Goal: Transaction & Acquisition: Purchase product/service

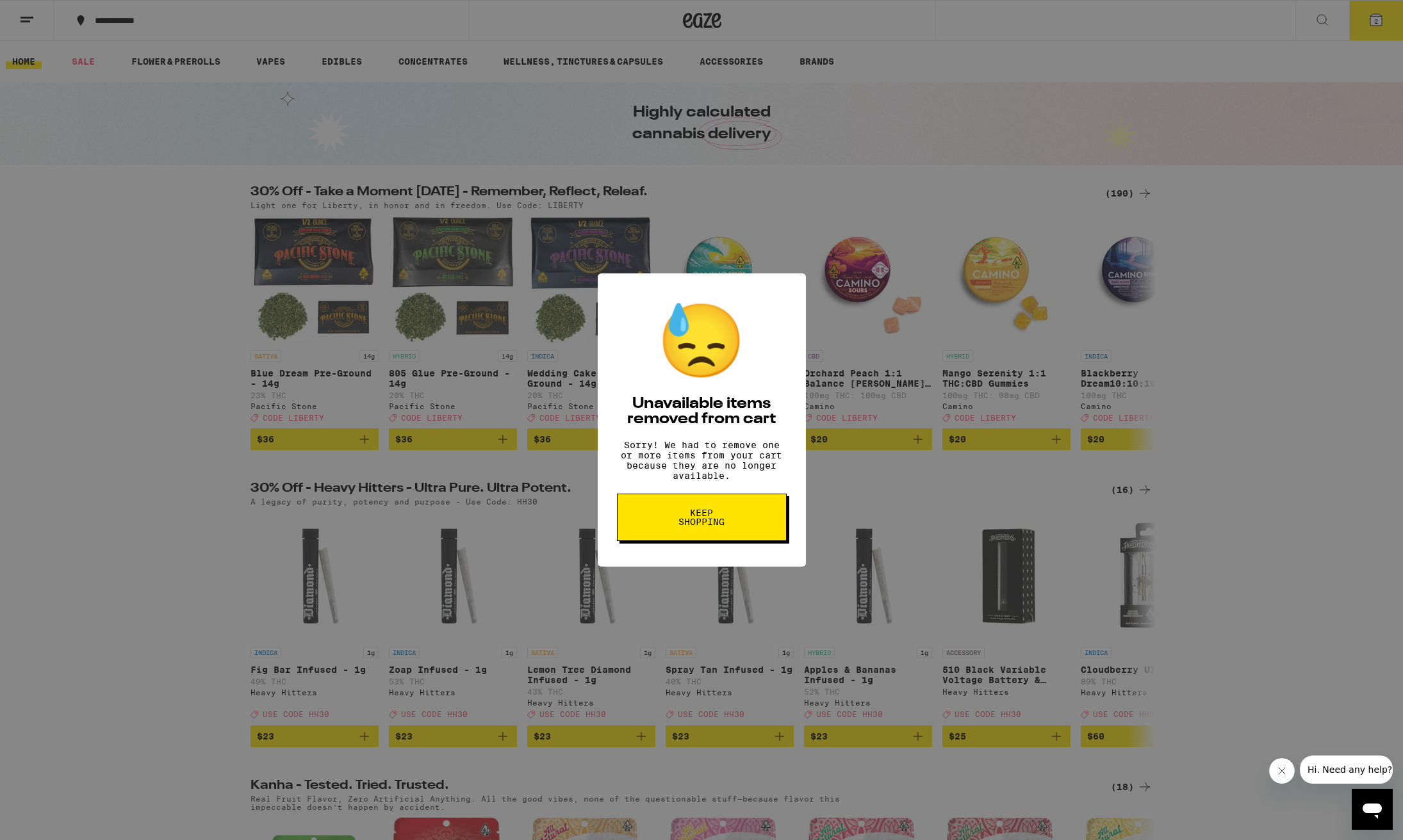
click at [703, 526] on span "Keep Shopping" at bounding box center [701, 518] width 66 height 18
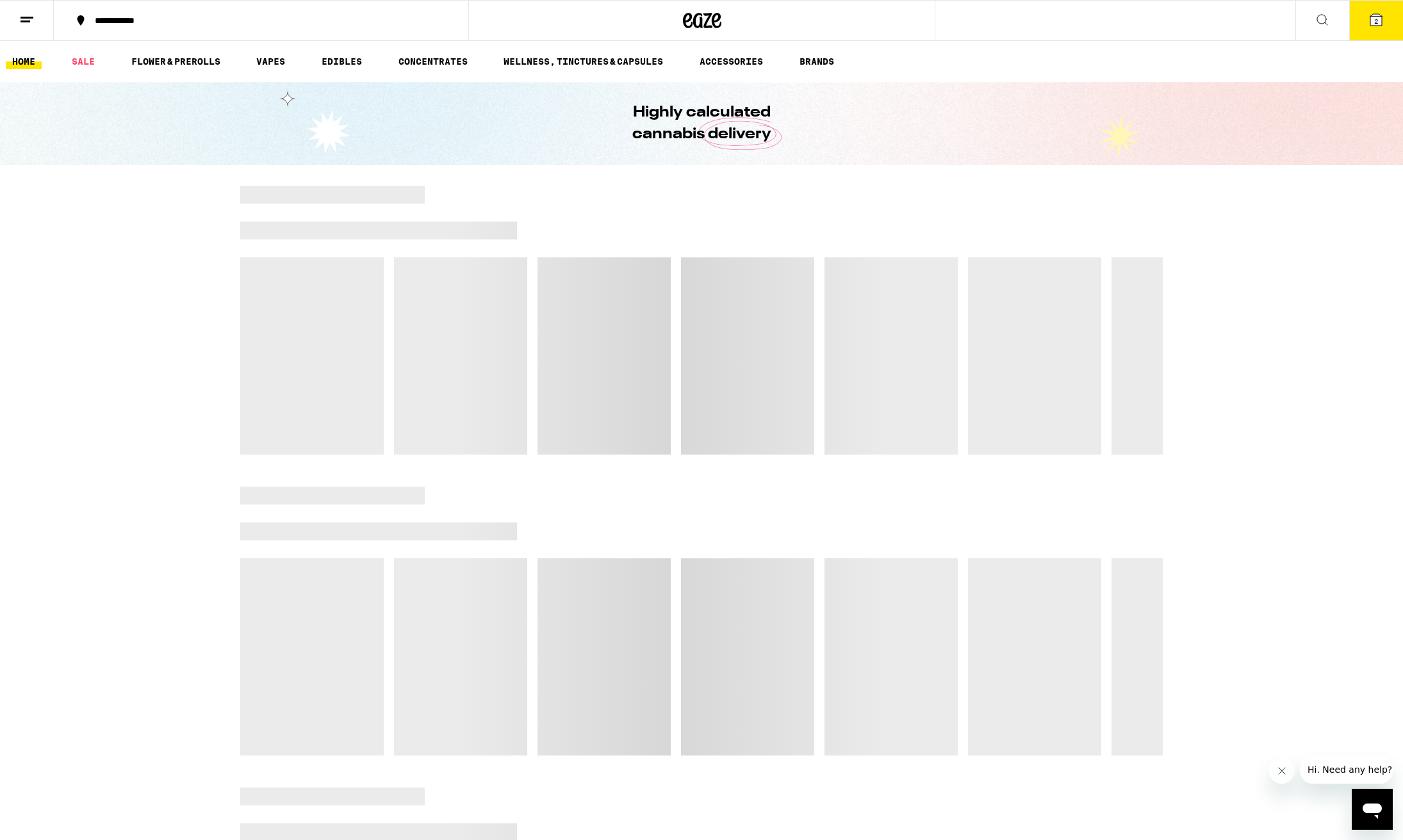
click at [1369, 31] on button "2" at bounding box center [1376, 20] width 54 height 40
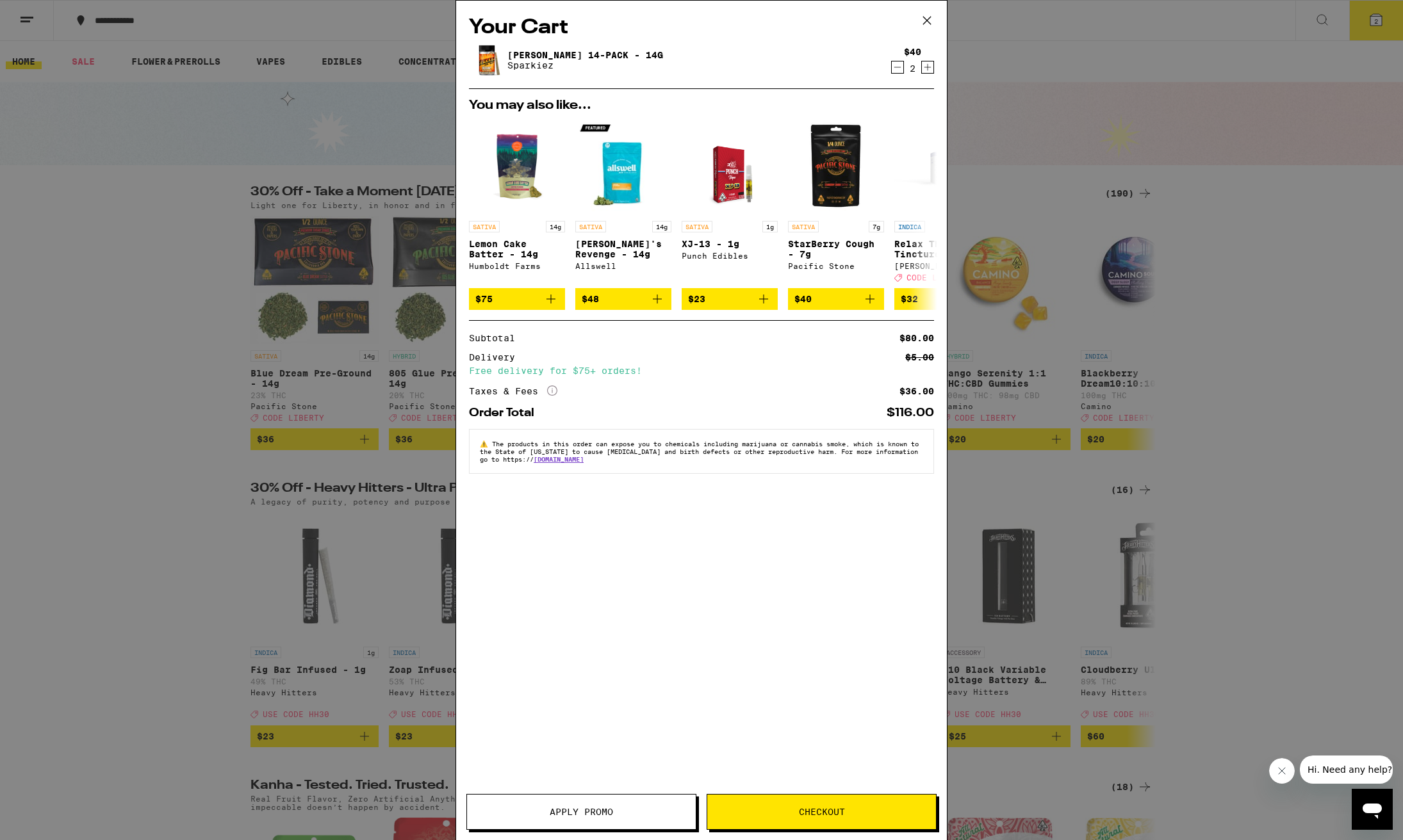
click at [928, 22] on icon at bounding box center [927, 21] width 20 height 20
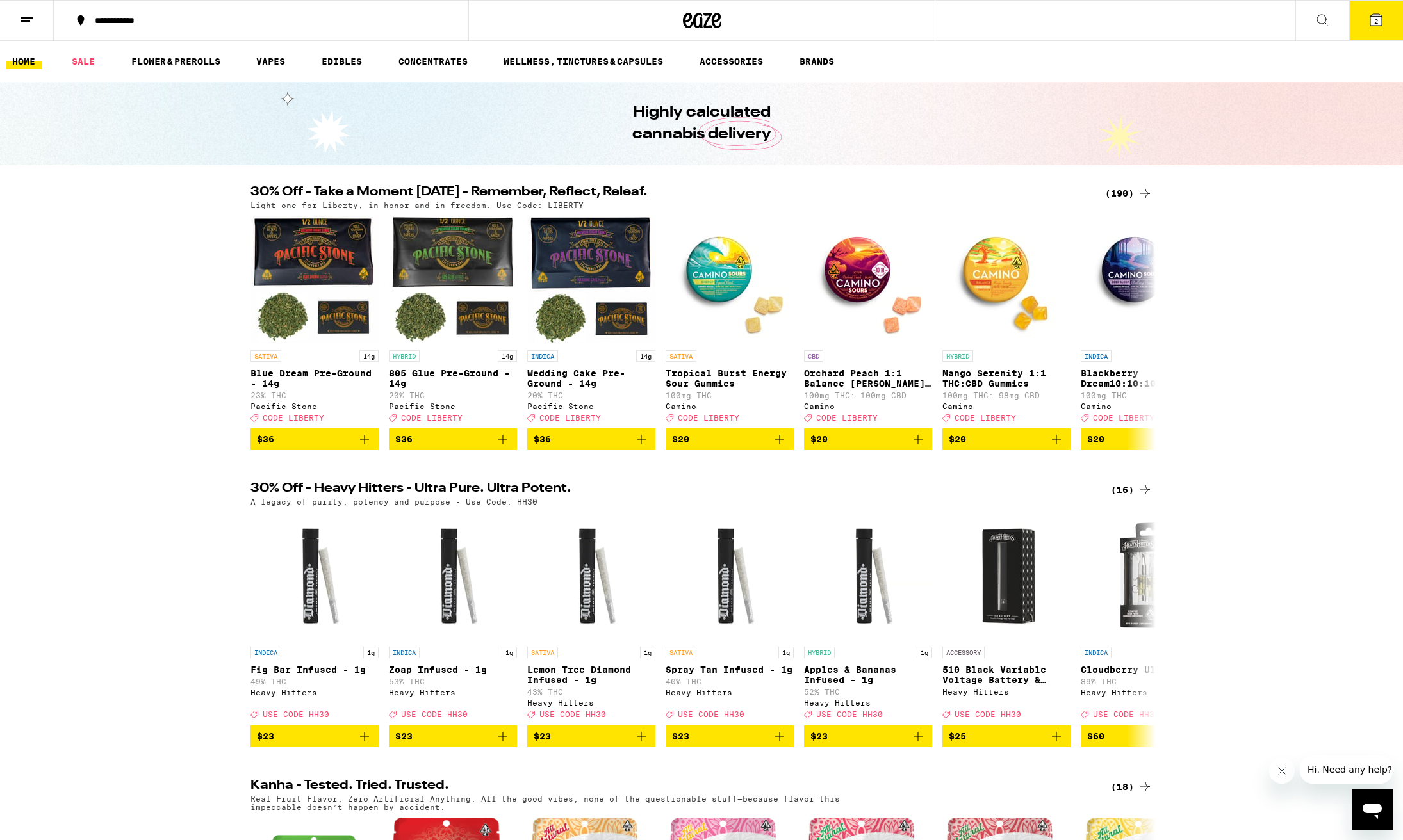
click at [1121, 194] on div "(190)" at bounding box center [1129, 194] width 47 height 16
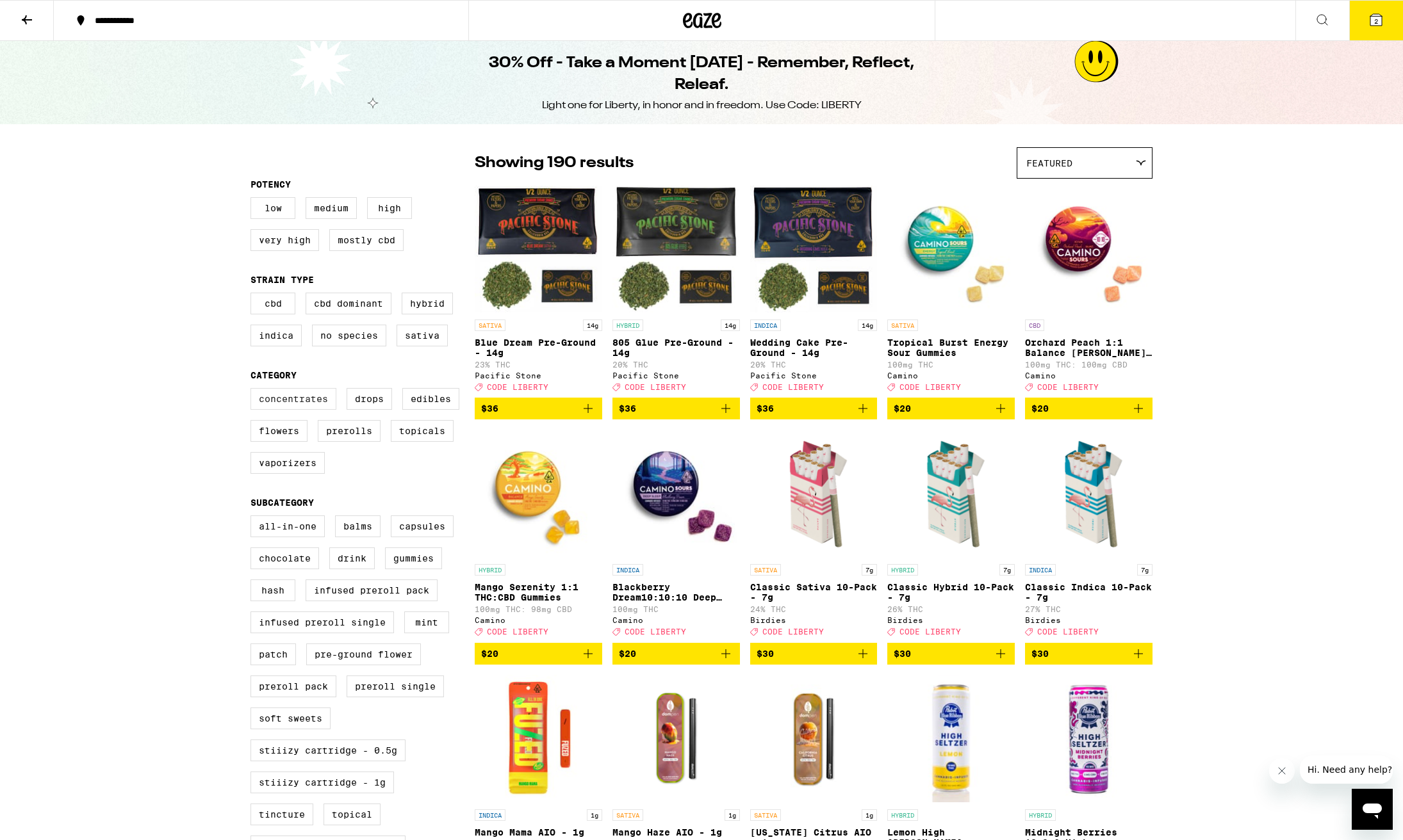
click at [297, 404] on label "Concentrates" at bounding box center [293, 399] width 86 height 21
click at [254, 391] on input "Concentrates" at bounding box center [253, 390] width 1 height 1
checkbox input "true"
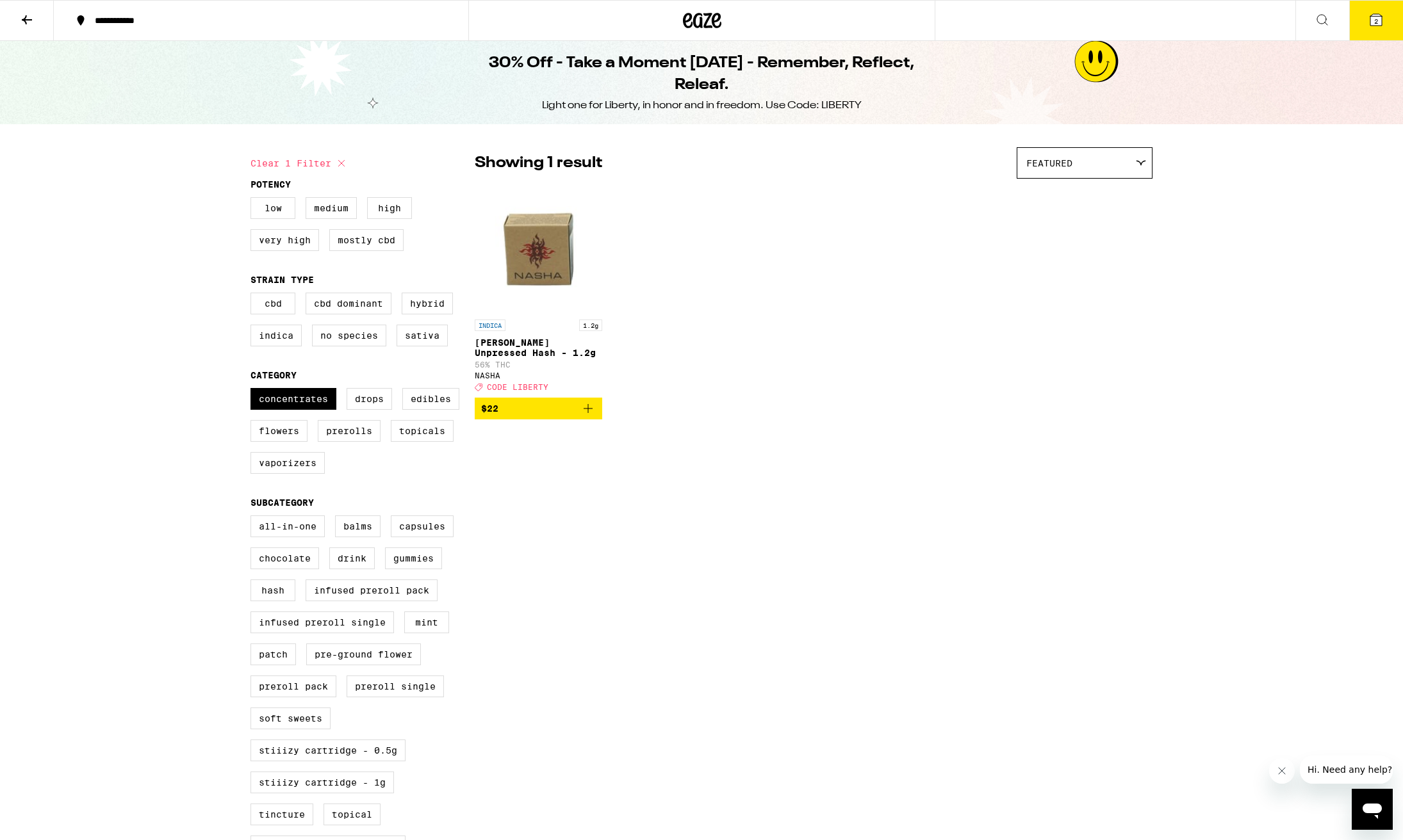
click at [588, 413] on icon "Add to bag" at bounding box center [588, 408] width 9 height 9
click at [360, 441] on label "Prerolls" at bounding box center [349, 430] width 63 height 21
click at [254, 391] on input "Prerolls" at bounding box center [253, 390] width 1 height 1
checkbox input "true"
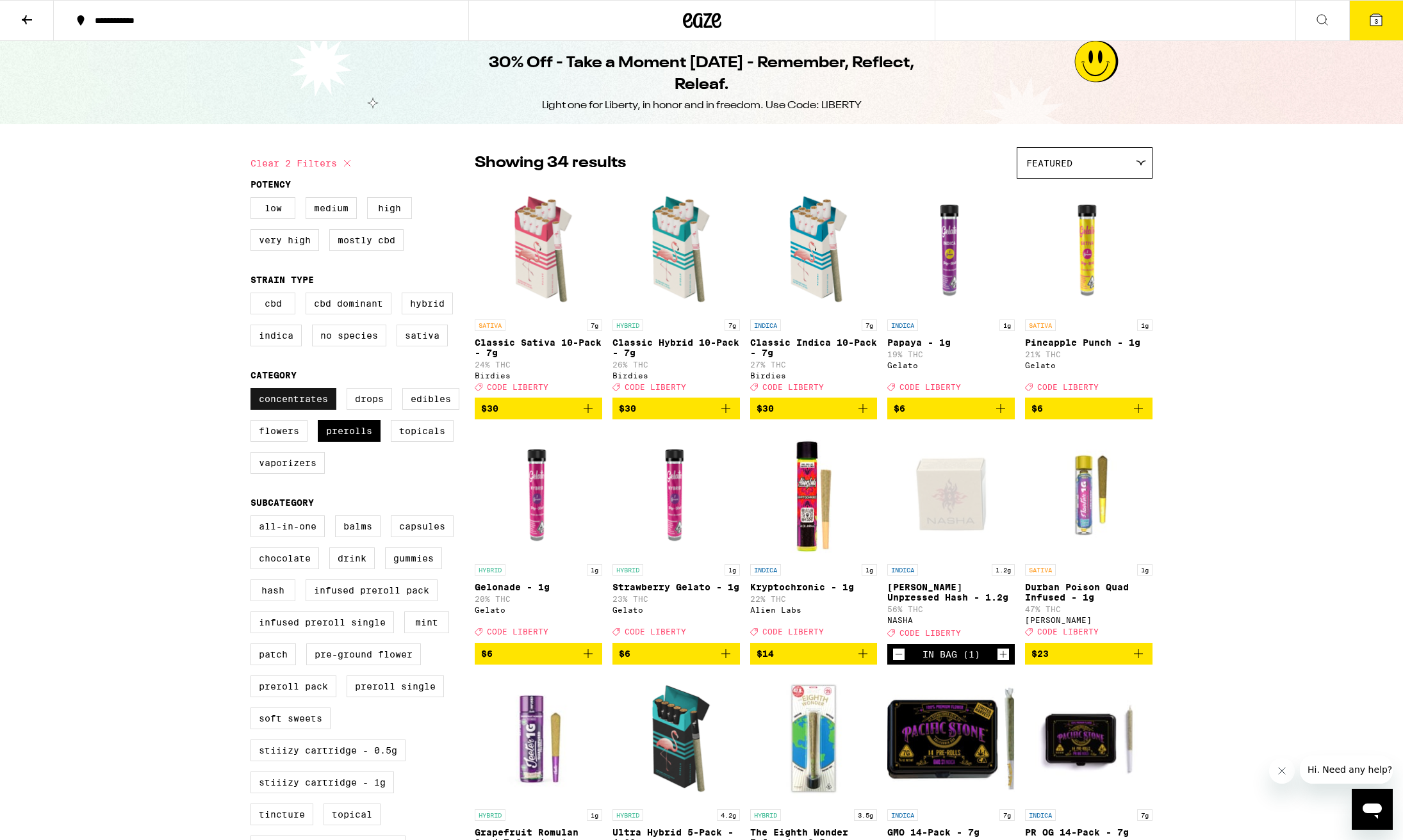
click at [315, 408] on label "Concentrates" at bounding box center [293, 399] width 86 height 21
click at [254, 391] on input "Concentrates" at bounding box center [253, 390] width 1 height 1
checkbox input "false"
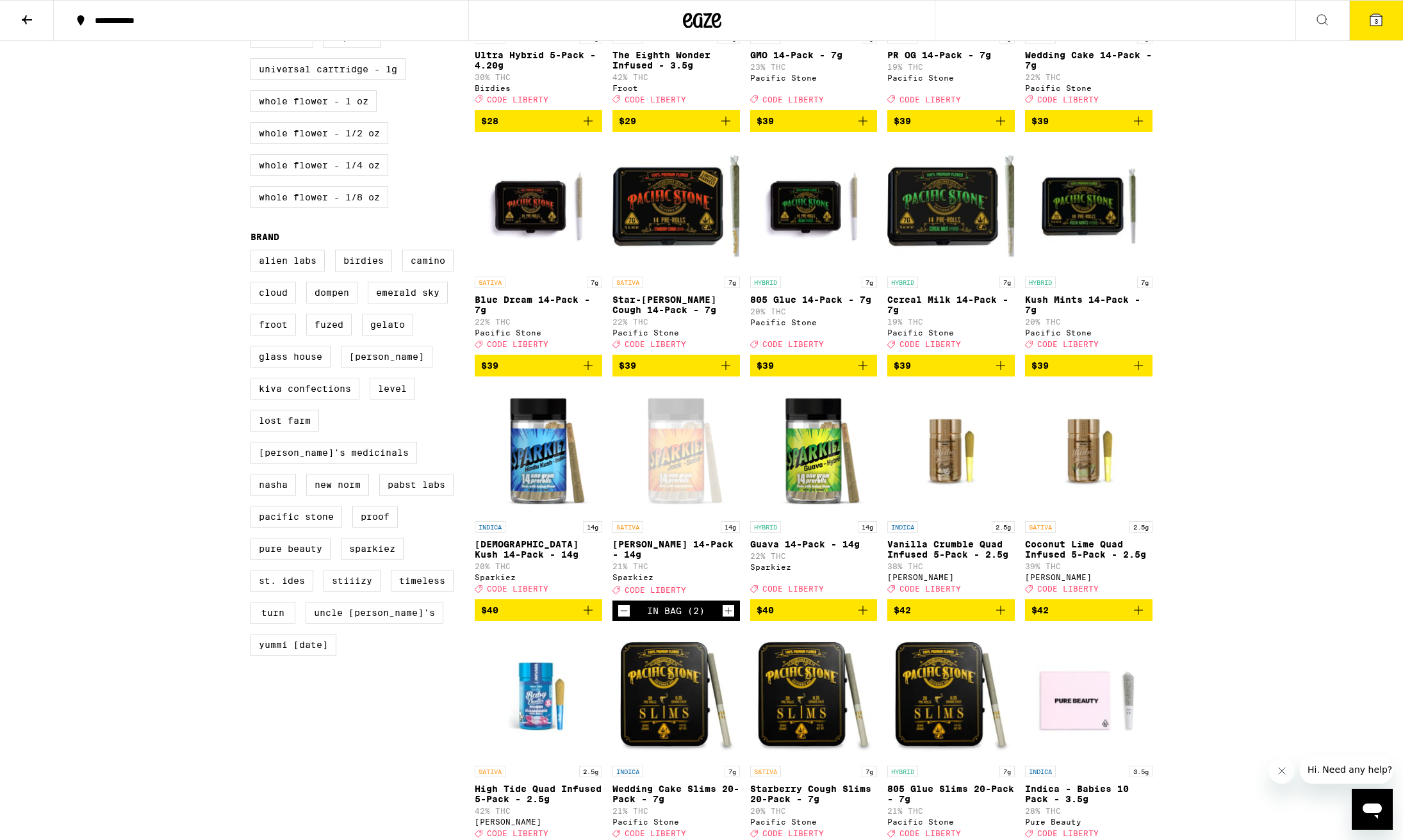
scroll to position [789, 0]
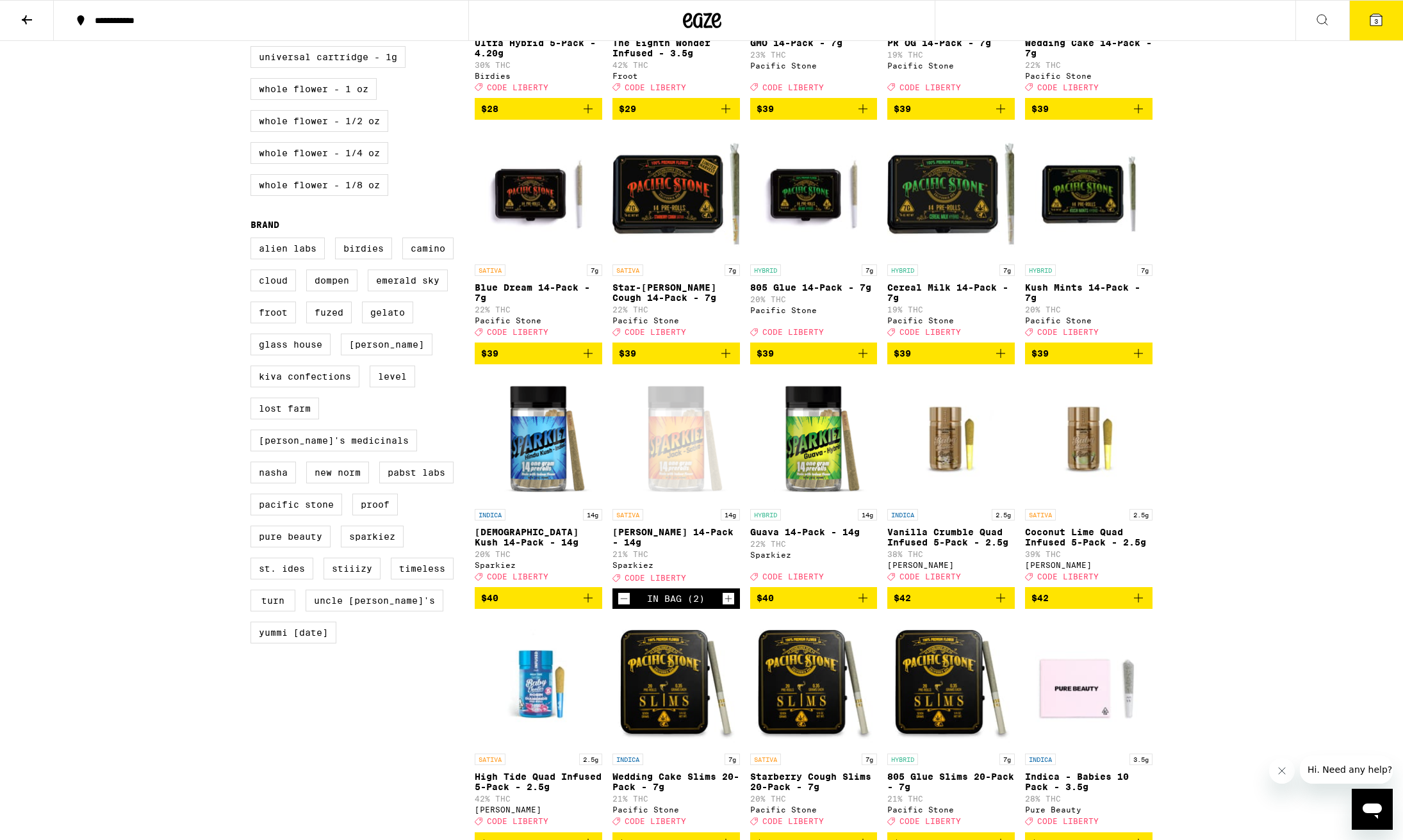
click at [625, 607] on icon "Decrement" at bounding box center [624, 599] width 12 height 16
click at [861, 606] on icon "Add to bag" at bounding box center [863, 598] width 16 height 16
click at [1369, 18] on icon at bounding box center [1376, 20] width 16 height 16
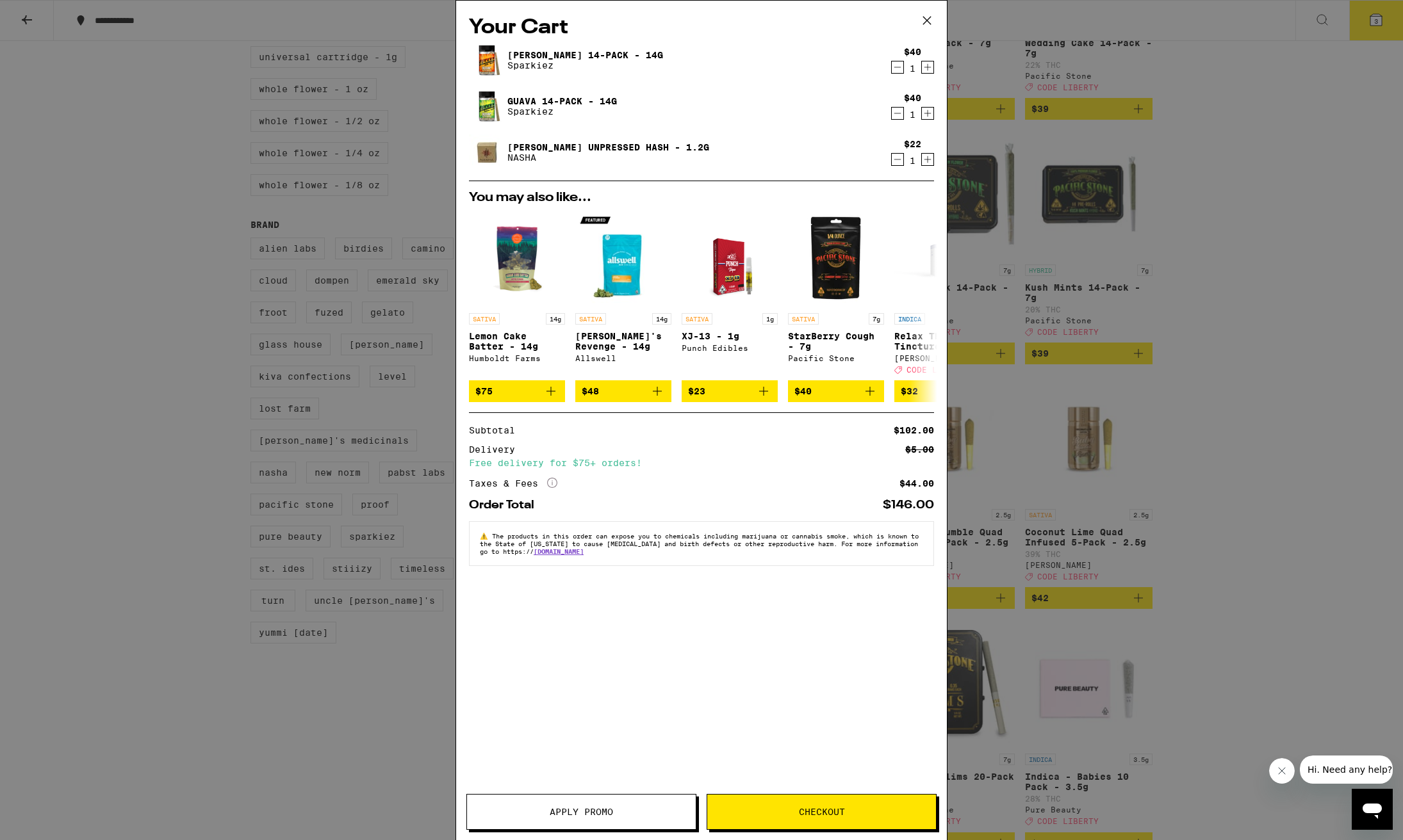
click at [585, 810] on span "Apply Promo" at bounding box center [581, 812] width 63 height 9
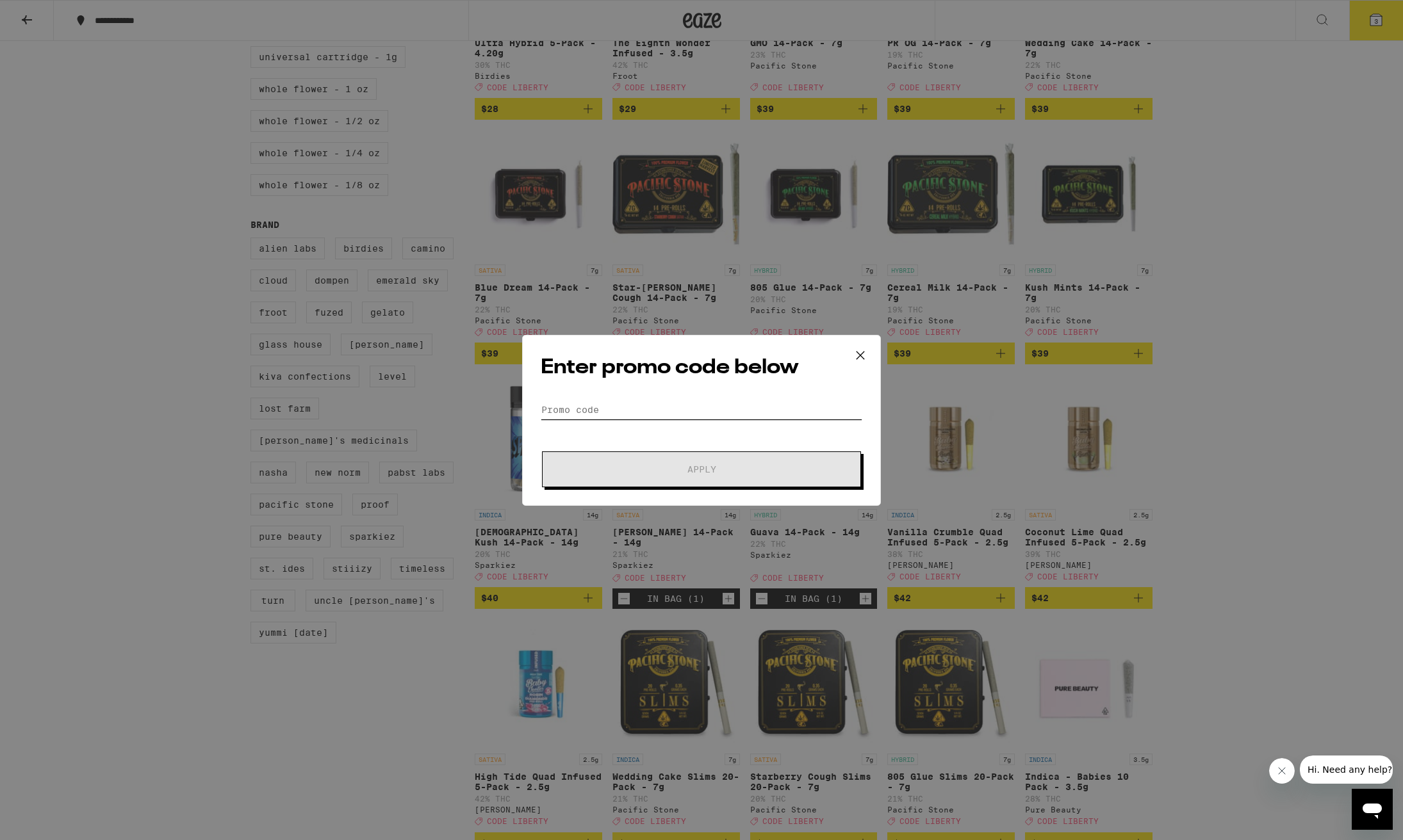
click at [605, 418] on input "Promo Code" at bounding box center [701, 410] width 321 height 20
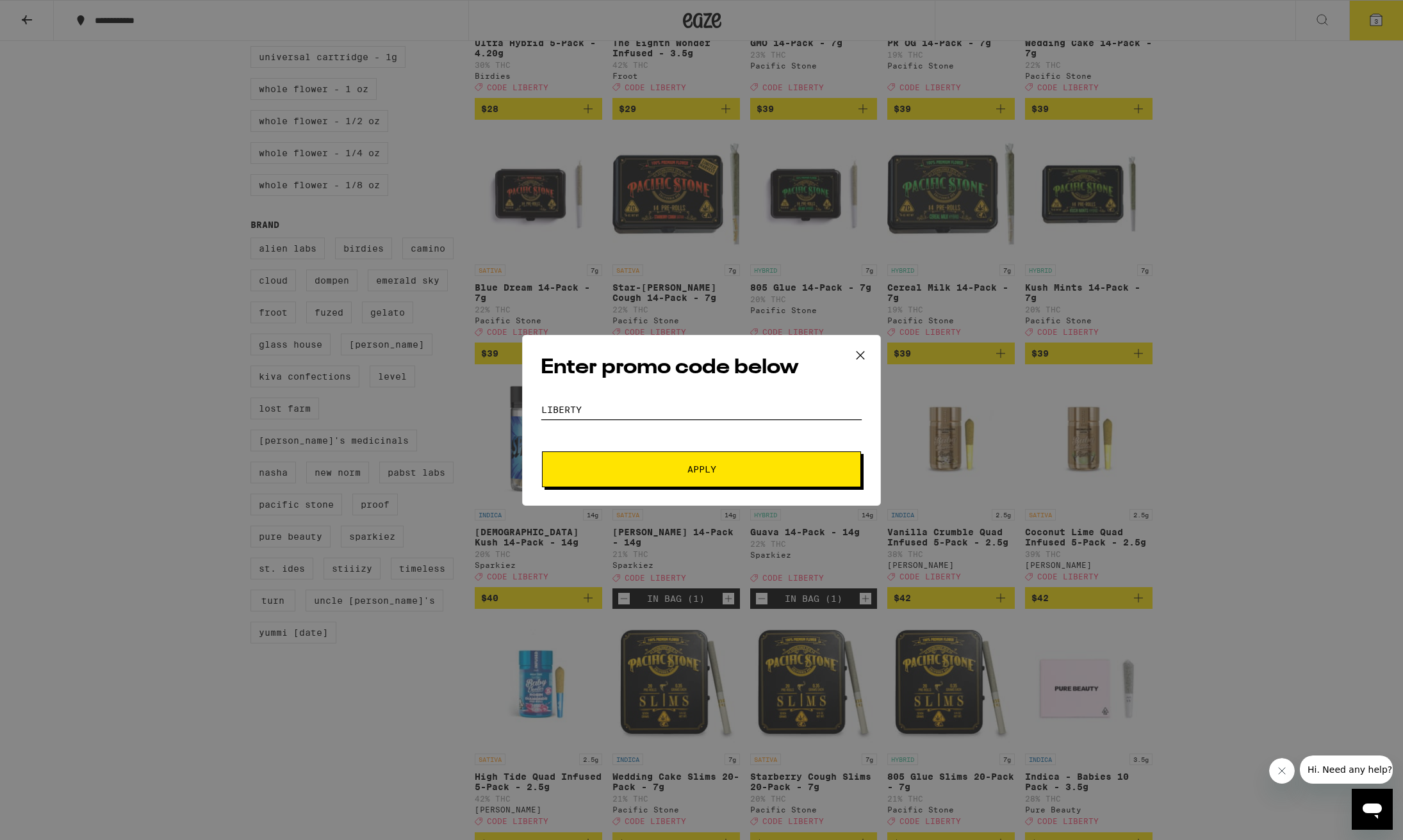
type input "liberty"
click at [701, 469] on button "Apply" at bounding box center [701, 469] width 319 height 36
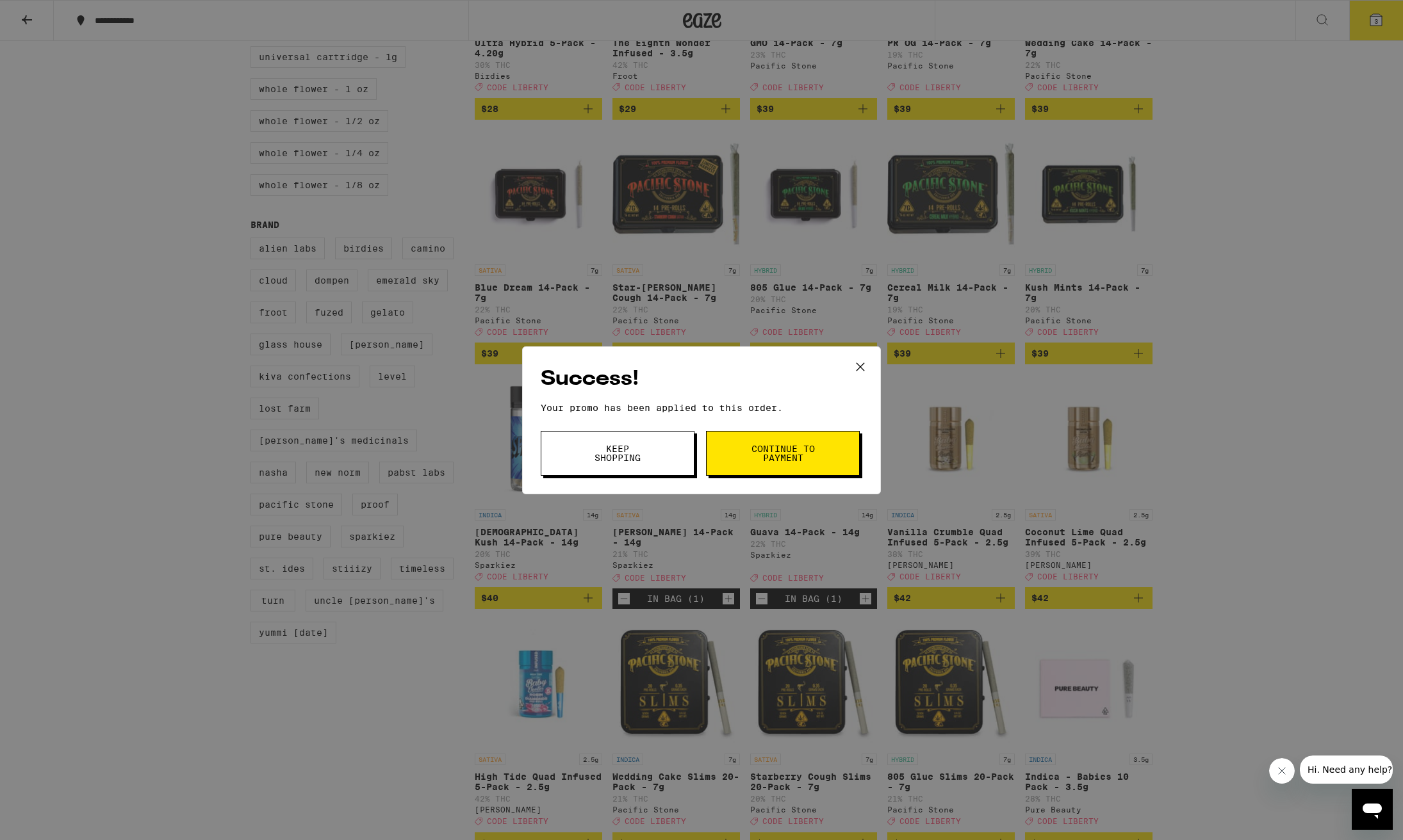
click at [973, 423] on div "Success! Your promo has been applied to this order. Promo Code liberty Keep Sho…" at bounding box center [701, 420] width 1403 height 840
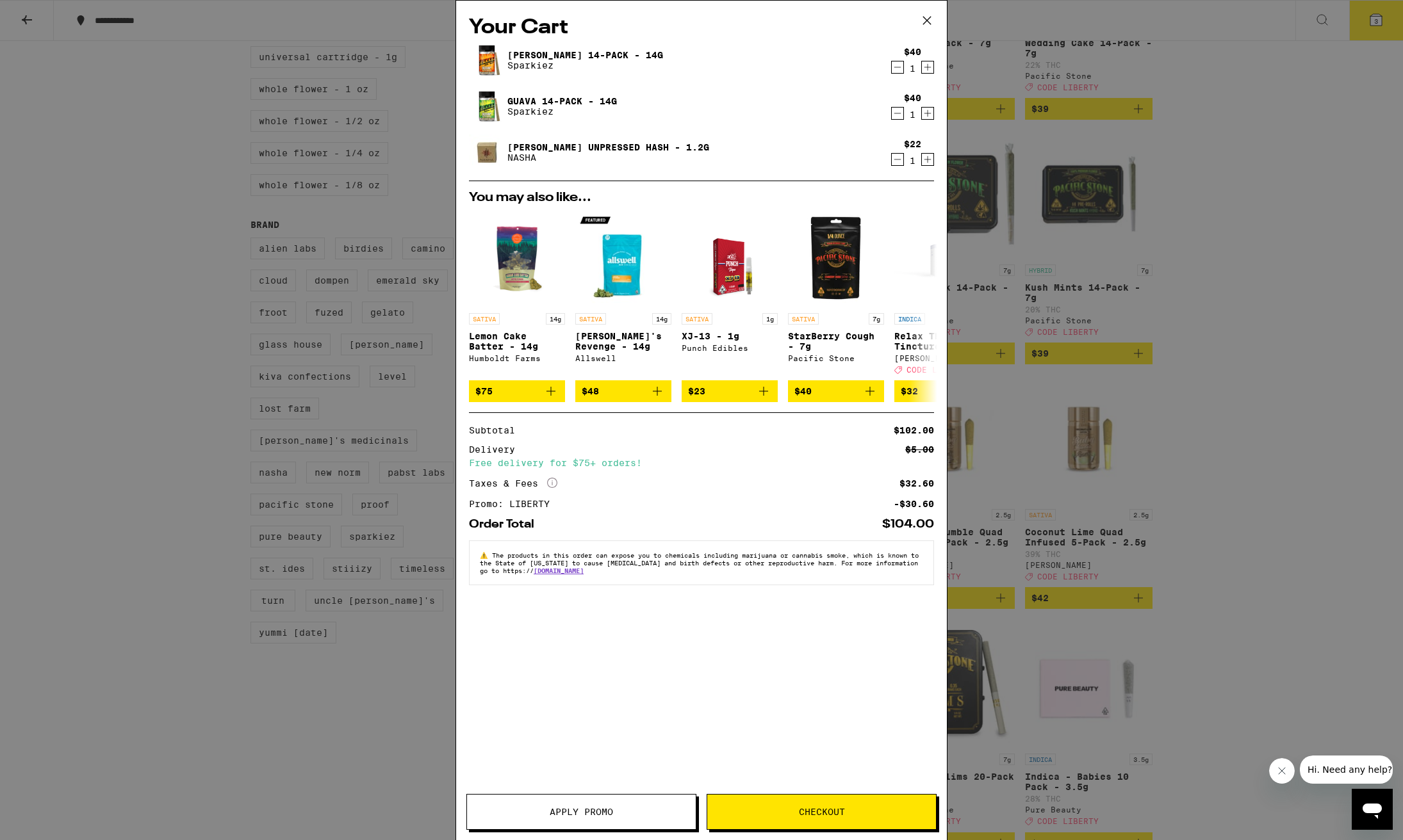
click at [818, 819] on button "Checkout" at bounding box center [822, 811] width 230 height 36
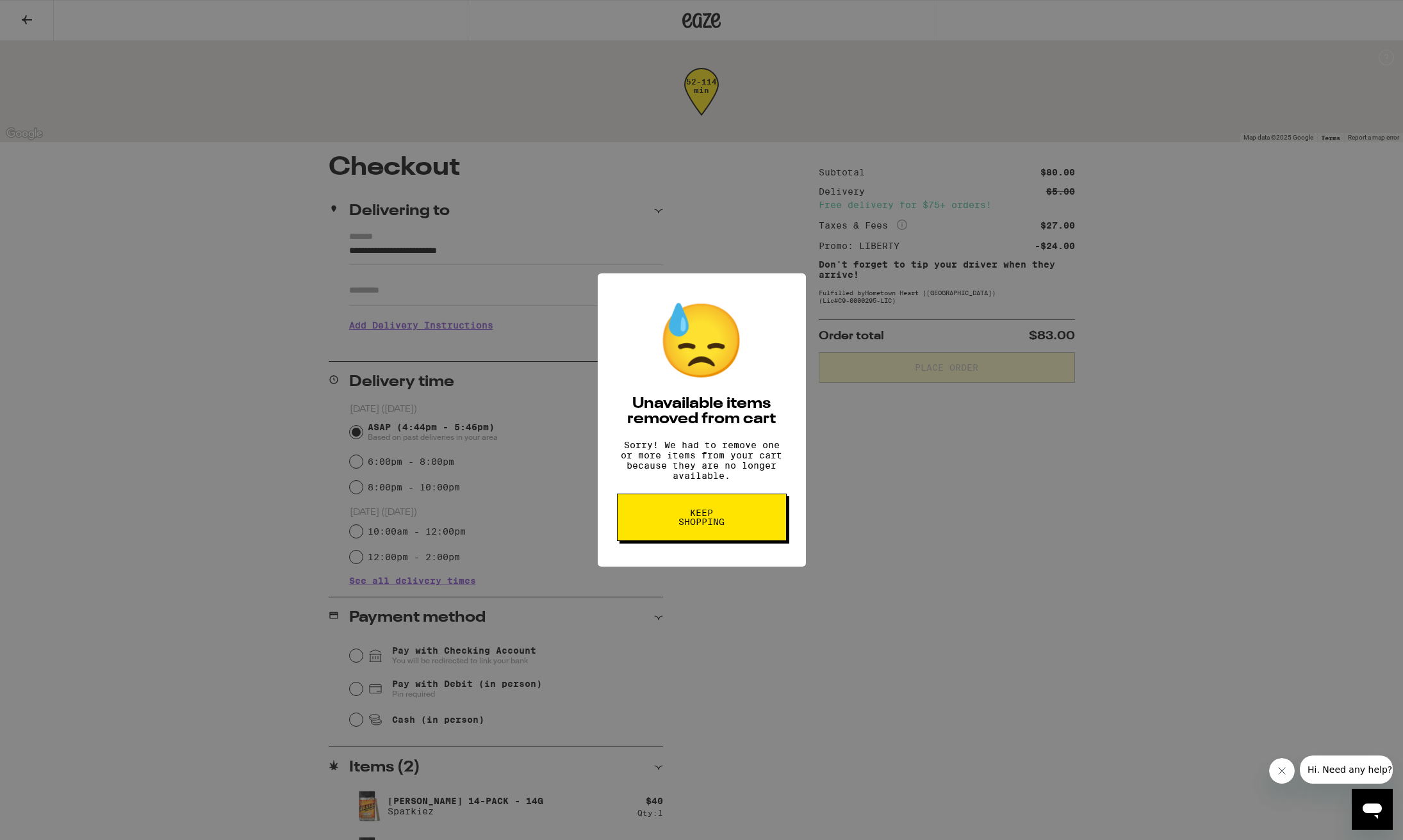
click at [700, 526] on span "Keep Shopping" at bounding box center [701, 518] width 66 height 18
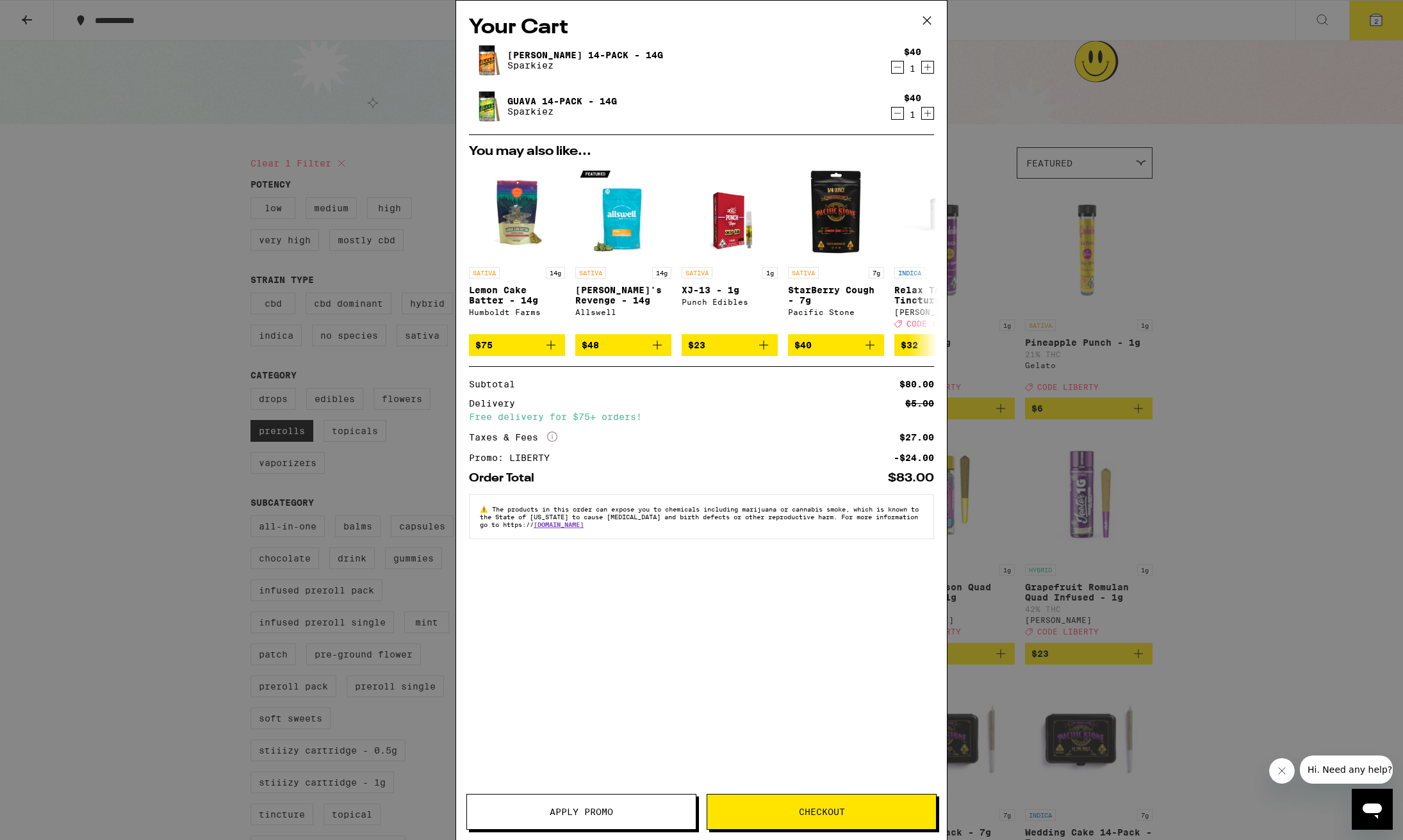
click at [977, 81] on div "Your Cart Jack 14-Pack - 14g Sparkiez $40 1 Guava 14-Pack - 14g Sparkiez $40 1 …" at bounding box center [701, 420] width 1403 height 840
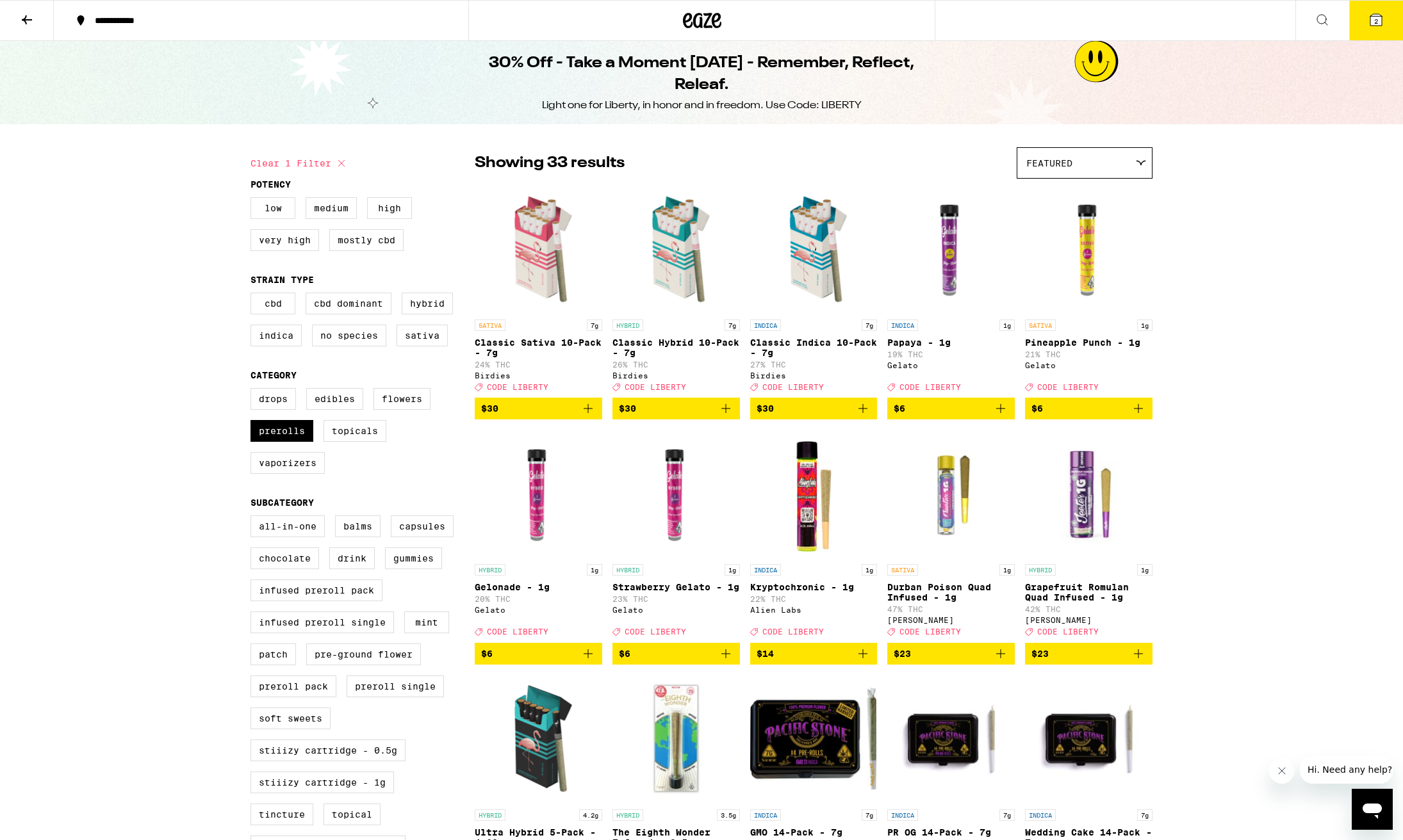
click at [1376, 24] on span "2" at bounding box center [1376, 21] width 4 height 8
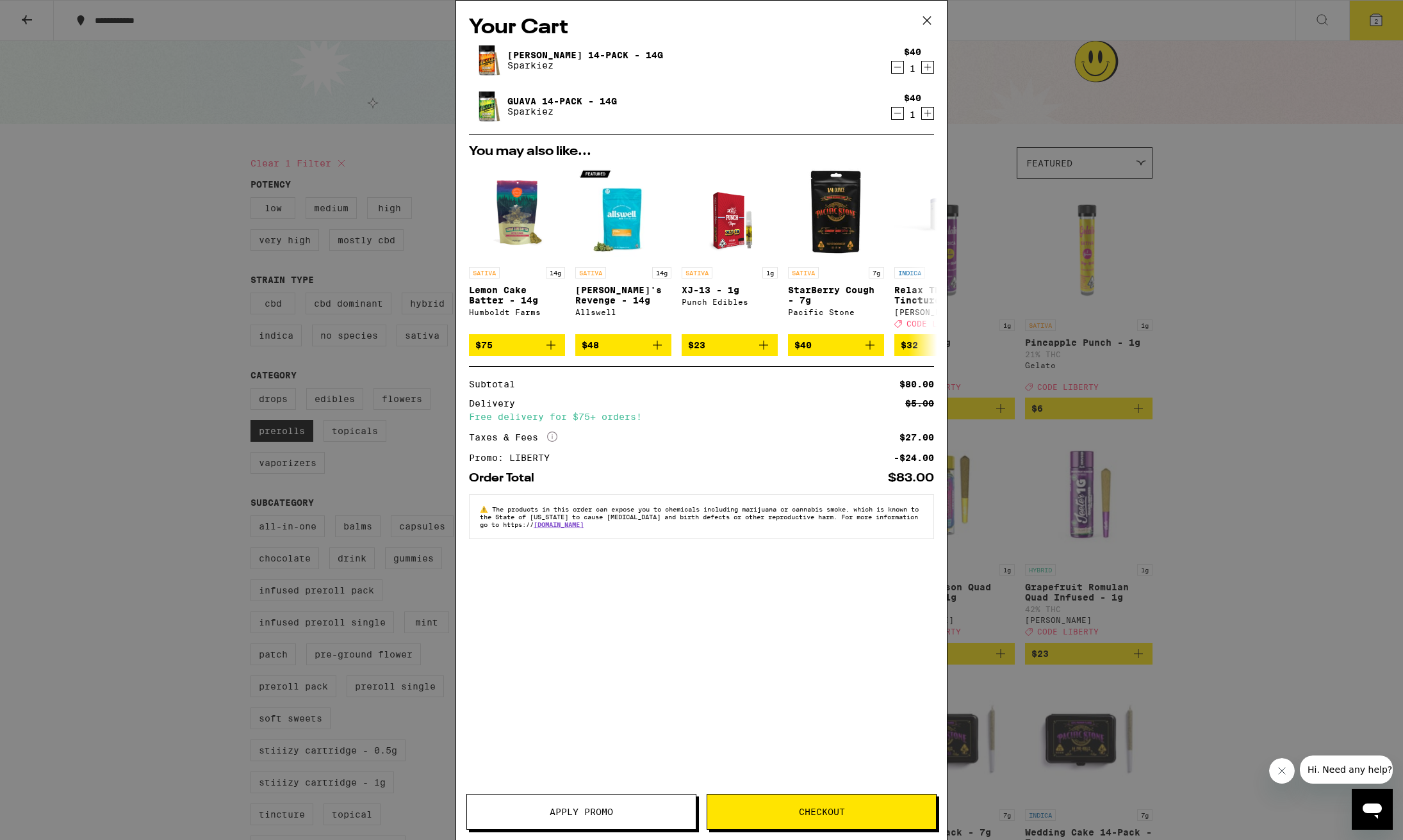
click at [815, 816] on span "Checkout" at bounding box center [822, 812] width 46 height 9
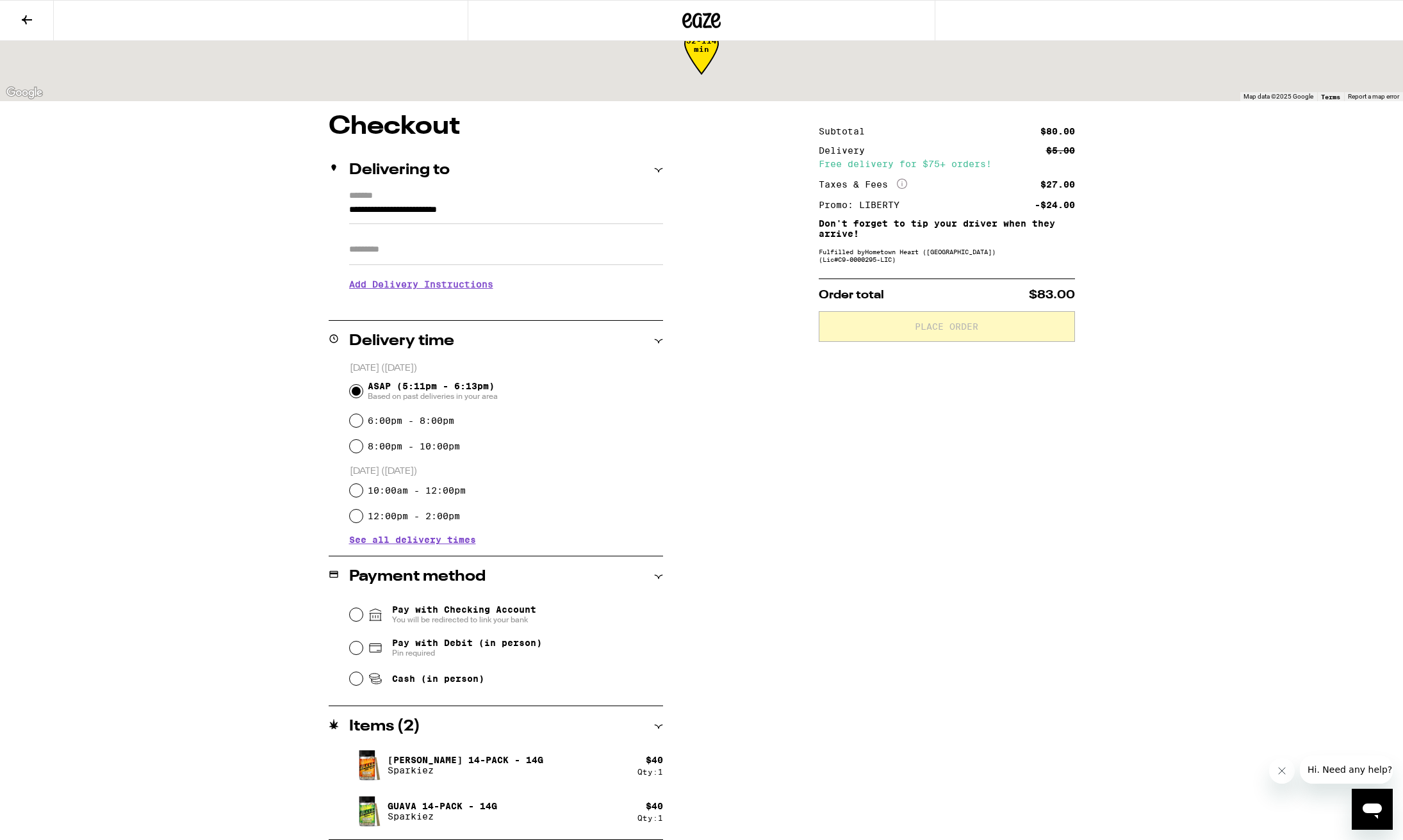
scroll to position [41, 0]
click at [356, 682] on input "Cash (in person)" at bounding box center [356, 679] width 13 height 13
radio input "true"
click at [902, 339] on button "Place Order" at bounding box center [947, 326] width 256 height 31
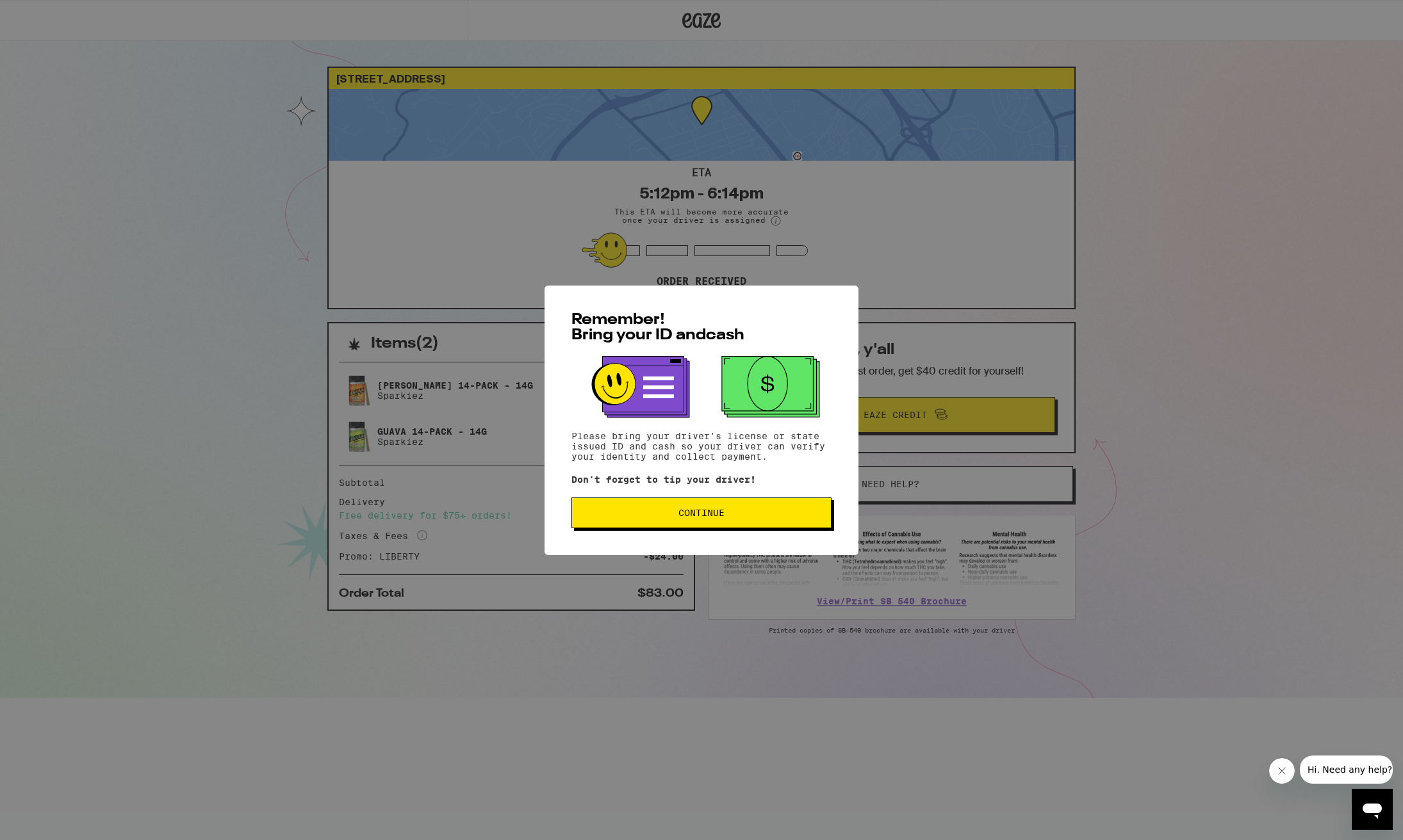
click at [696, 512] on span "Continue" at bounding box center [701, 513] width 46 height 9
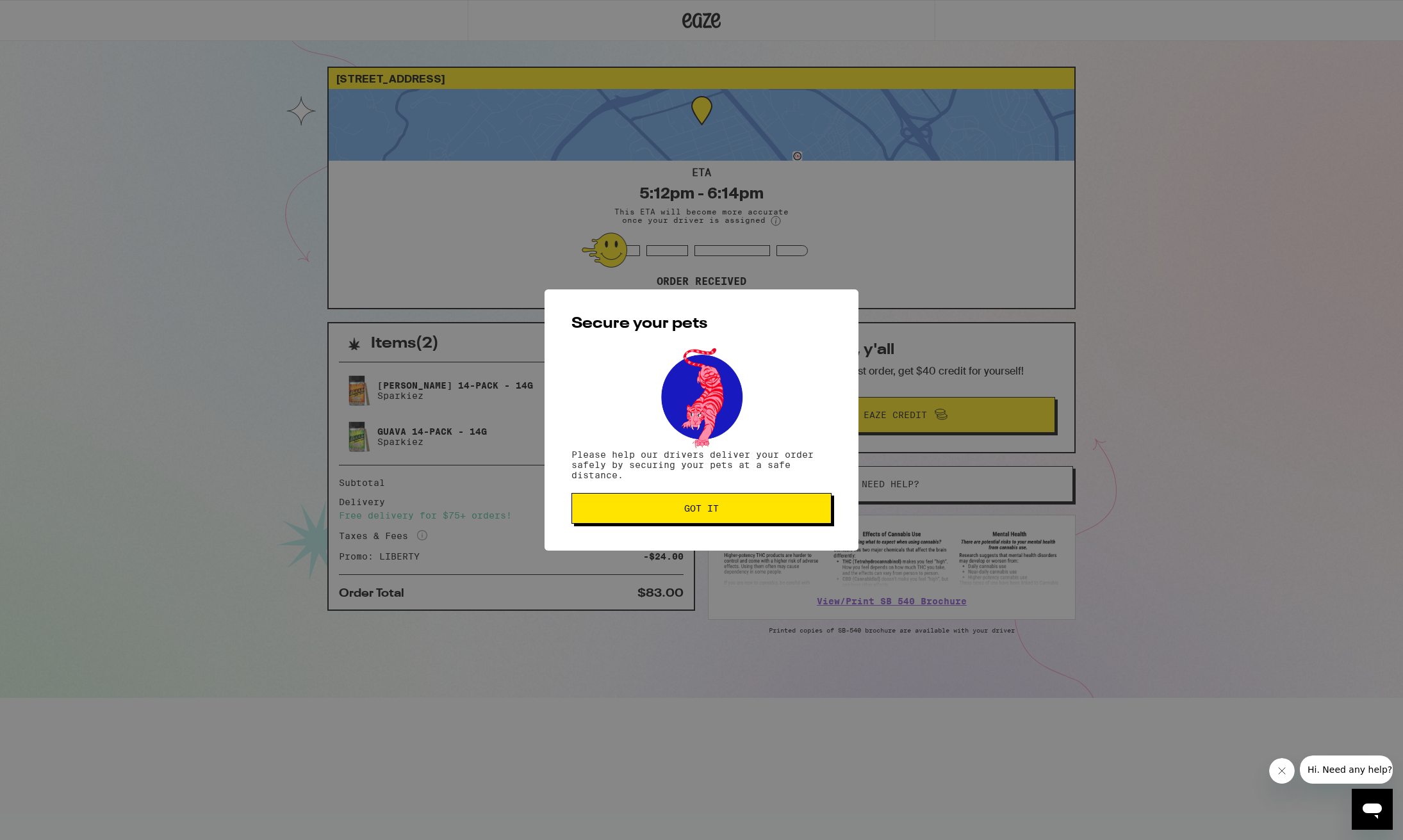
click at [696, 512] on span "Got it" at bounding box center [701, 508] width 34 height 9
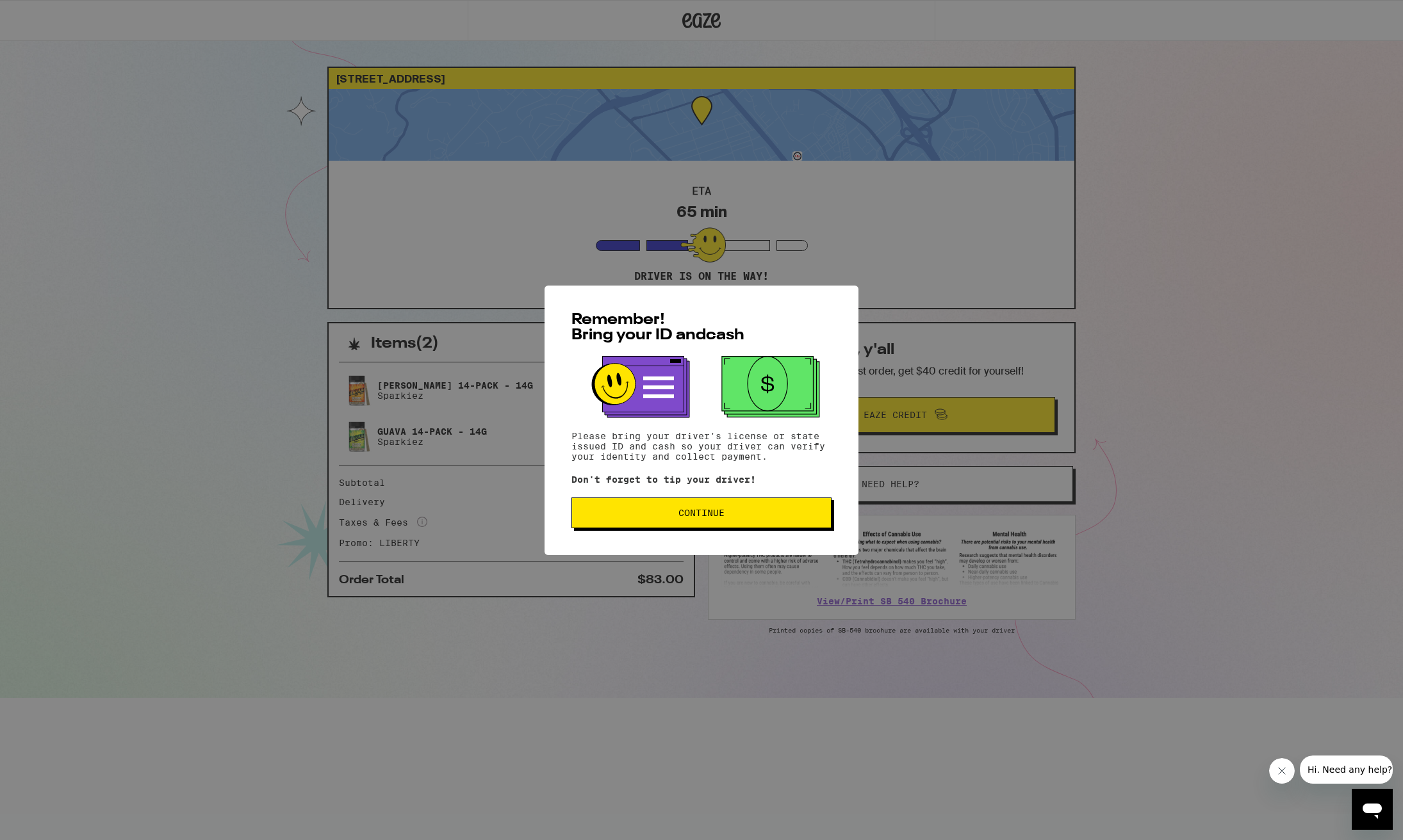
click at [657, 525] on button "Continue" at bounding box center [701, 512] width 260 height 31
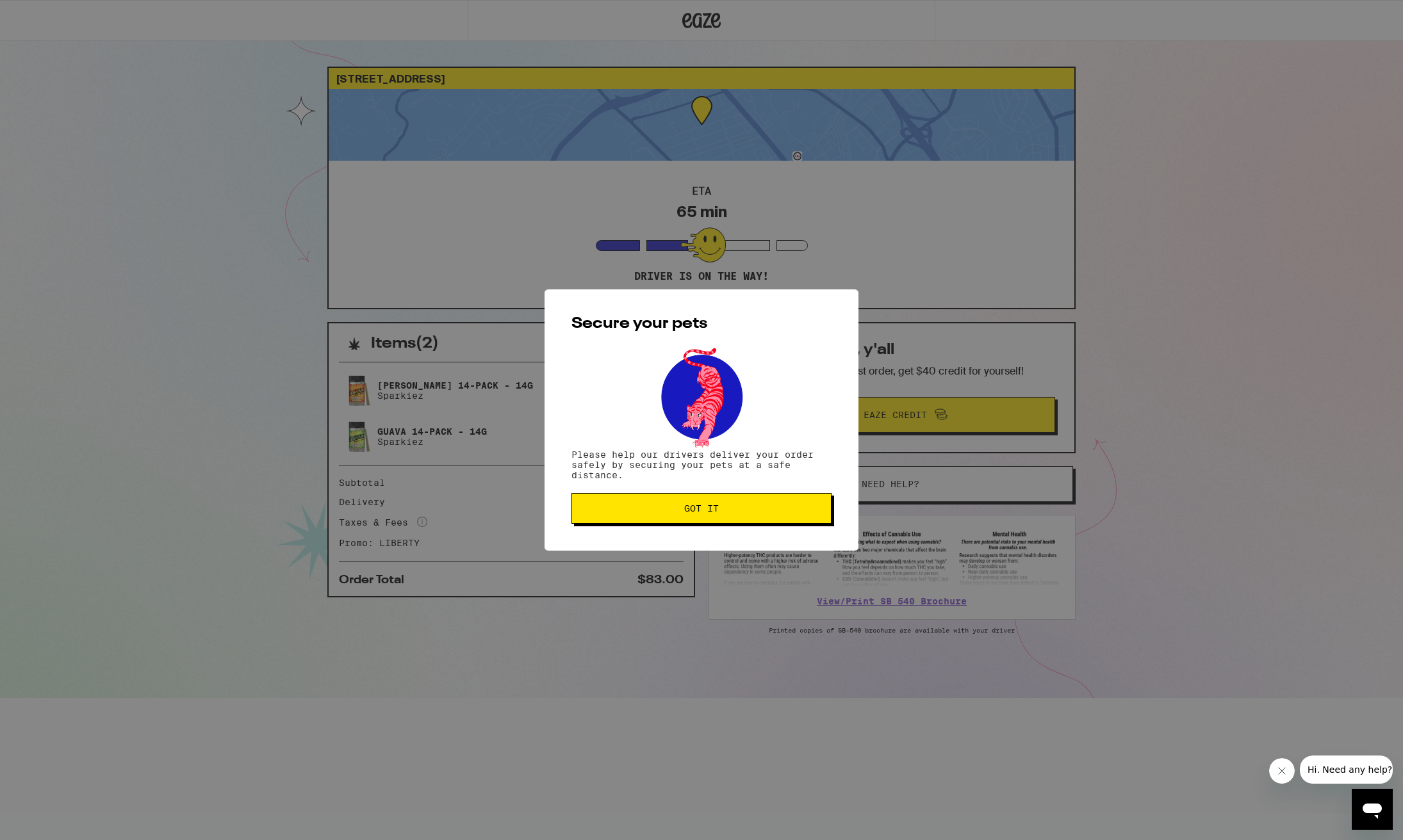
click at [1285, 774] on icon "Close message from company" at bounding box center [1282, 771] width 10 height 10
click at [697, 519] on button "Got it" at bounding box center [701, 508] width 260 height 31
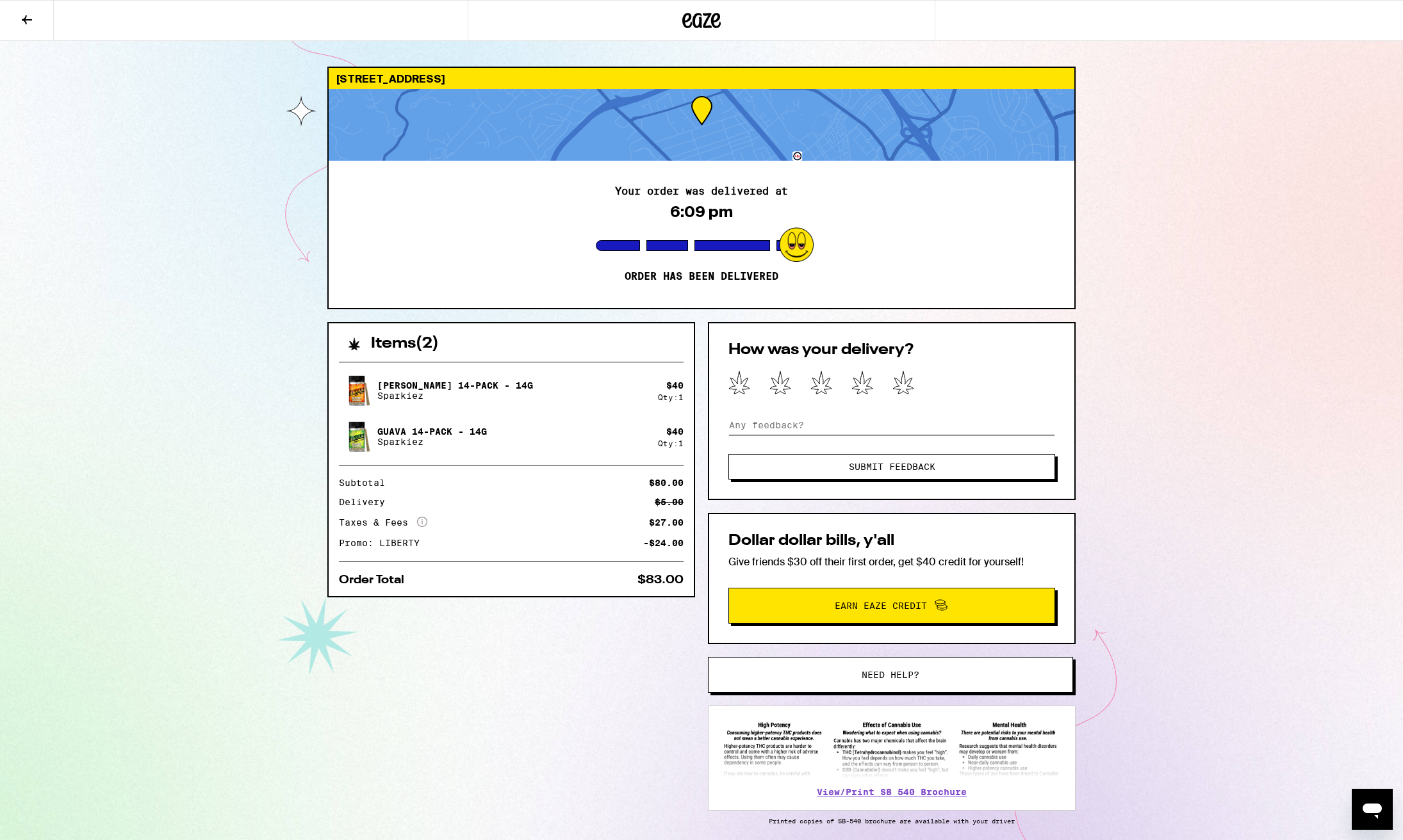
click at [761, 432] on input at bounding box center [892, 425] width 327 height 20
click at [904, 387] on icon at bounding box center [903, 382] width 21 height 22
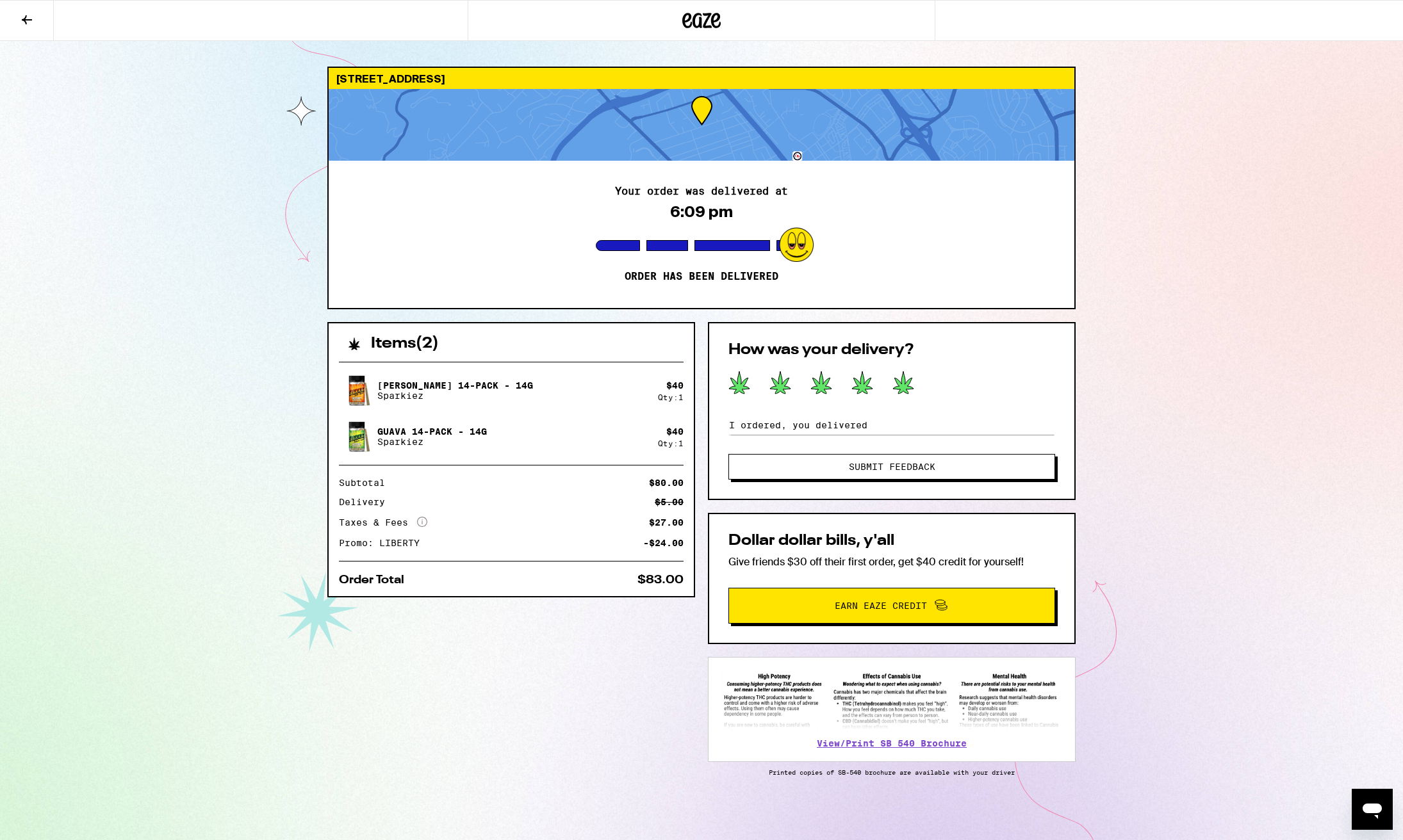
scroll to position [0, 0]
click at [894, 431] on input "I ordered, you delivered" at bounding box center [892, 425] width 327 height 20
click at [872, 428] on input "I ordered, you delivered Excellent" at bounding box center [892, 425] width 327 height 20
click at [935, 427] on input "I ordered, you delivered "Excellent" at bounding box center [892, 425] width 327 height 20
click at [872, 427] on input "I ordered, you delivered "Excellent"" at bounding box center [892, 425] width 327 height 20
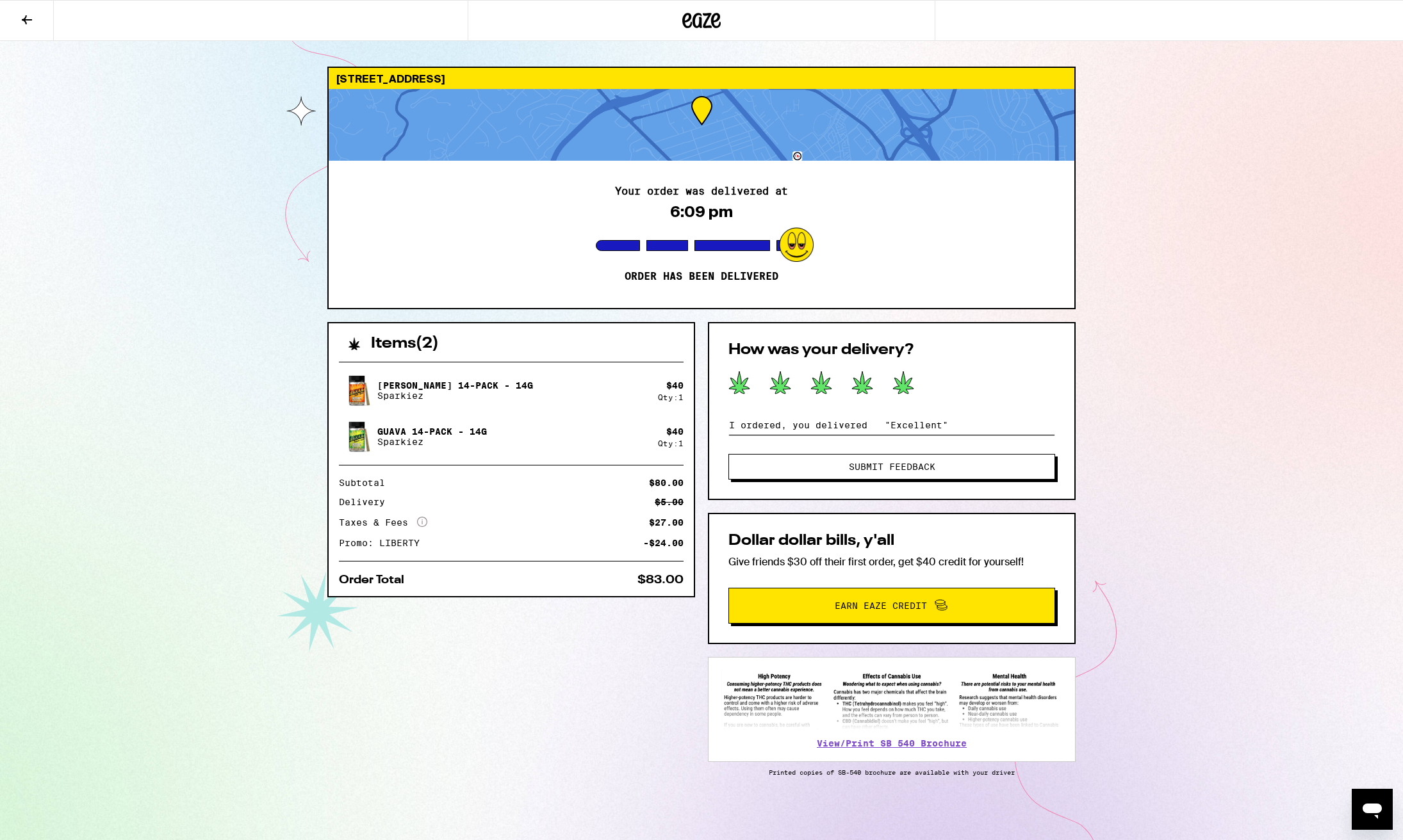
type input "I ordered, you delivered "Excellent""
click at [867, 469] on span "Submit Feedback" at bounding box center [892, 467] width 87 height 9
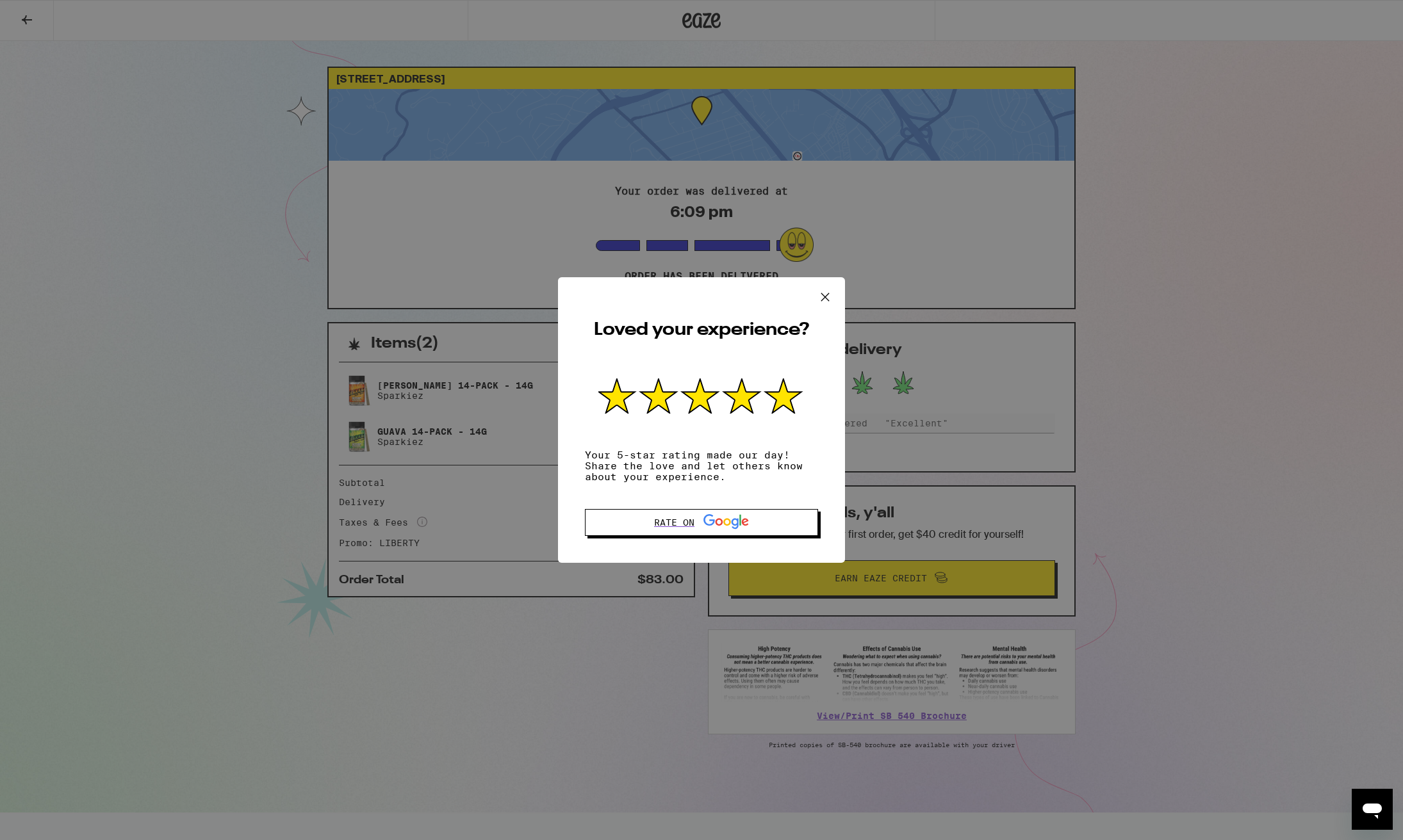
click at [825, 307] on icon at bounding box center [825, 297] width 20 height 20
